Goal: Task Accomplishment & Management: Use online tool/utility

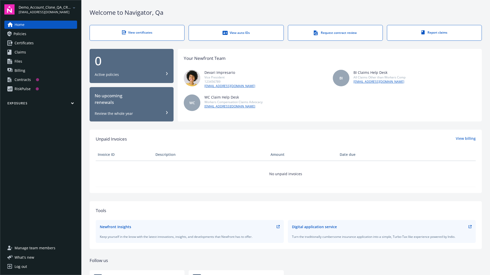
click at [48, 9] on span "Demo_Account_Clone_QA_CR_Tests_Prospect" at bounding box center [45, 7] width 52 height 5
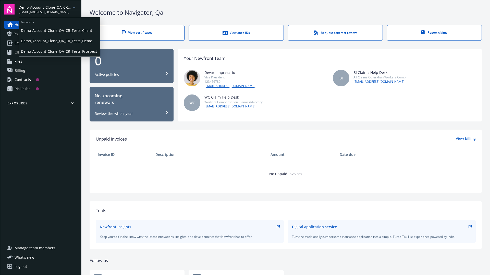
click at [59, 30] on span "Demo_Account_Clone_QA_CR_Tests_Client" at bounding box center [59, 30] width 77 height 10
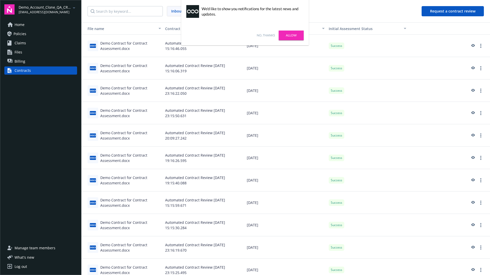
click at [265, 35] on link "No, thanks" at bounding box center [266, 35] width 18 height 5
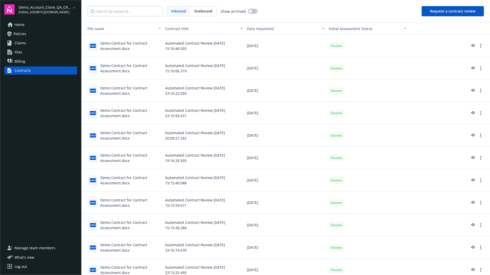
click at [453, 11] on button "Request a contract review" at bounding box center [452, 11] width 62 height 10
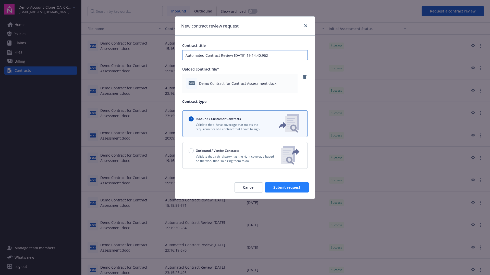
type input "Automated Contract Review 08-12-2025 19:14:40.962"
click at [287, 188] on span "Submit request" at bounding box center [286, 187] width 27 height 5
